Goal: Navigation & Orientation: Find specific page/section

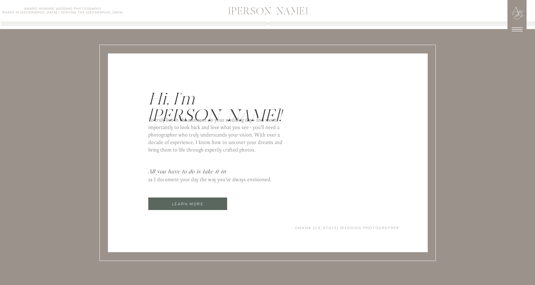
scroll to position [2628, 0]
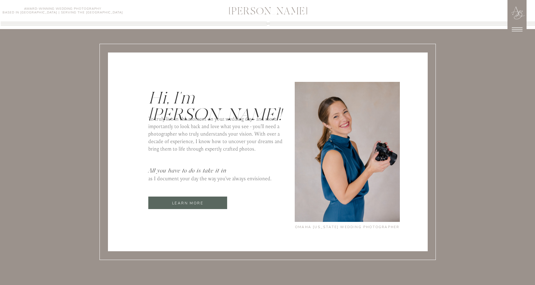
click at [207, 206] on p "learn more" at bounding box center [187, 203] width 79 height 7
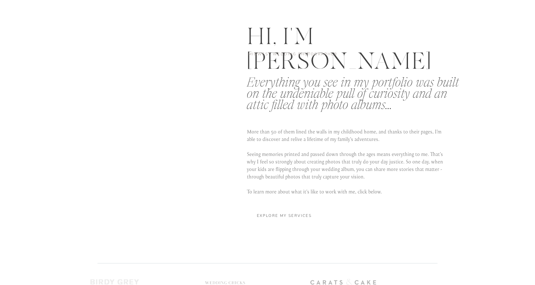
scroll to position [1123, 0]
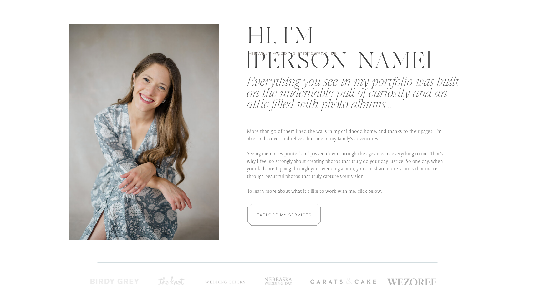
click at [301, 215] on h2 "Explore my services" at bounding box center [284, 215] width 59 height 6
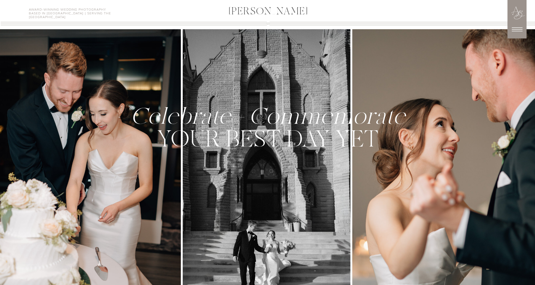
click at [519, 28] on icon at bounding box center [518, 30] width 16 height 16
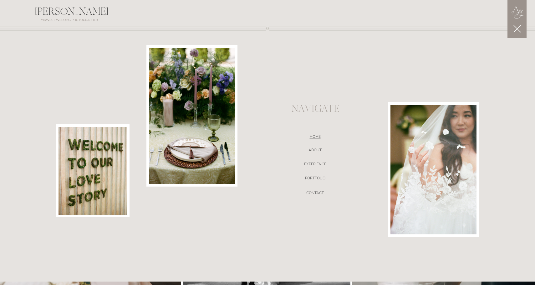
click at [315, 138] on nav "Home" at bounding box center [315, 138] width 133 height 6
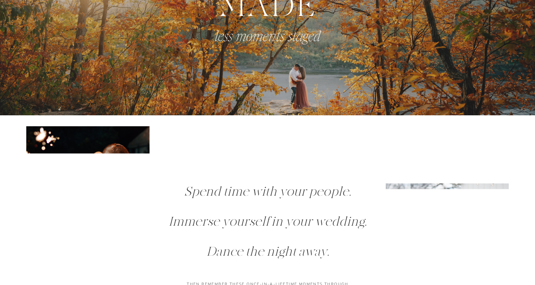
scroll to position [179, 0]
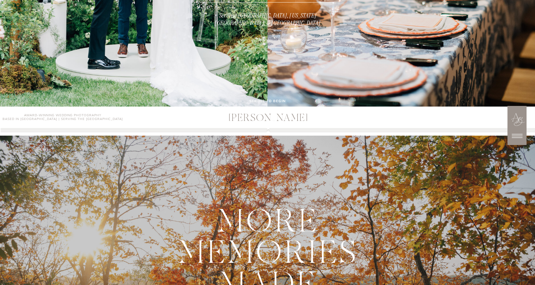
click at [517, 137] on icon at bounding box center [518, 136] width 16 height 16
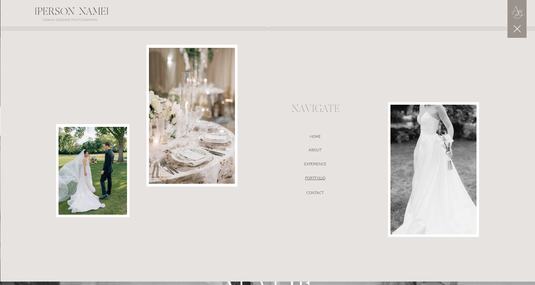
click at [314, 178] on nav "portfolio" at bounding box center [315, 179] width 133 height 6
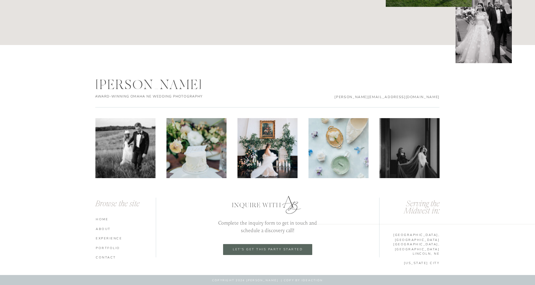
scroll to position [3277, 0]
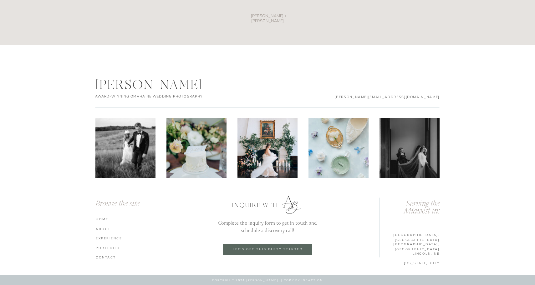
scroll to position [430, 0]
